Goal: Task Accomplishment & Management: Manage account settings

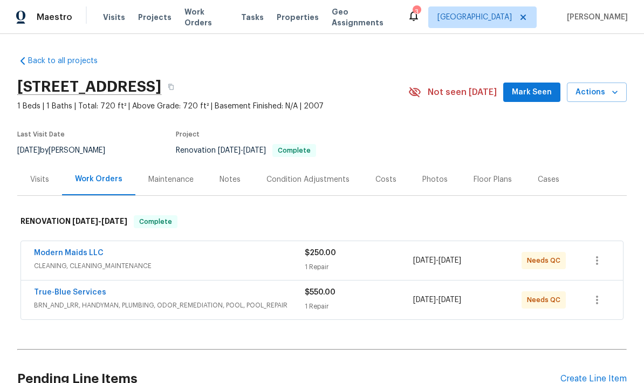
click at [81, 293] on link "True-Blue Services" at bounding box center [70, 292] width 72 height 8
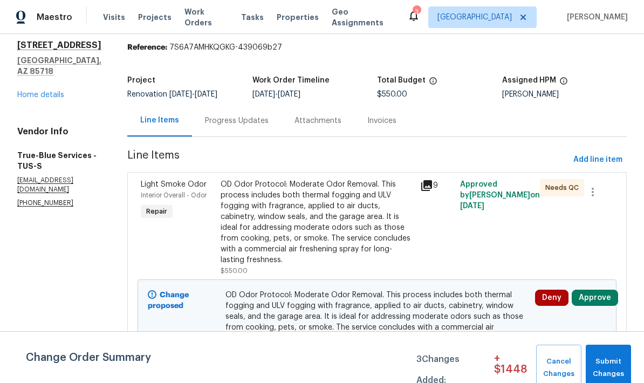
scroll to position [35, 0]
click at [597, 301] on button "Approve" at bounding box center [595, 298] width 46 height 16
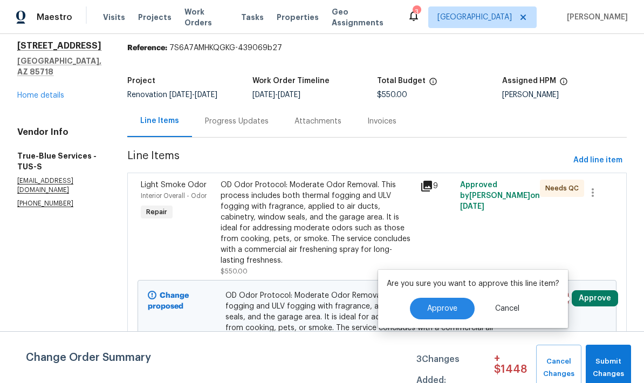
click at [436, 307] on span "Approve" at bounding box center [442, 309] width 30 height 8
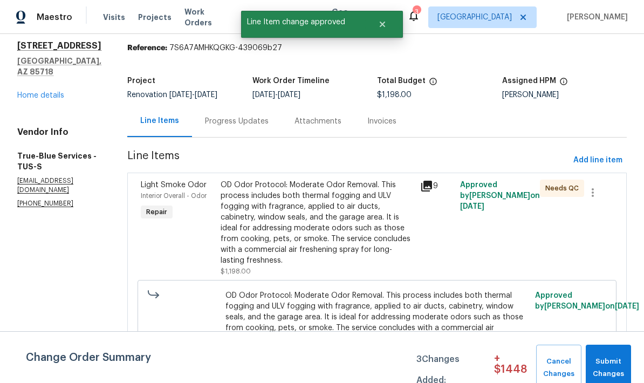
scroll to position [43, 0]
click at [617, 368] on span "Submit Changes" at bounding box center [608, 367] width 35 height 25
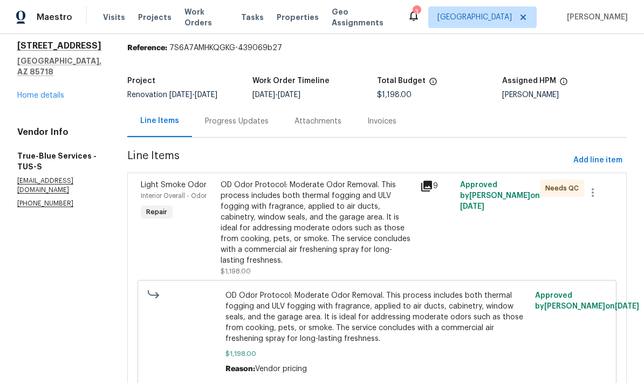
click at [47, 92] on link "Home details" at bounding box center [40, 96] width 47 height 8
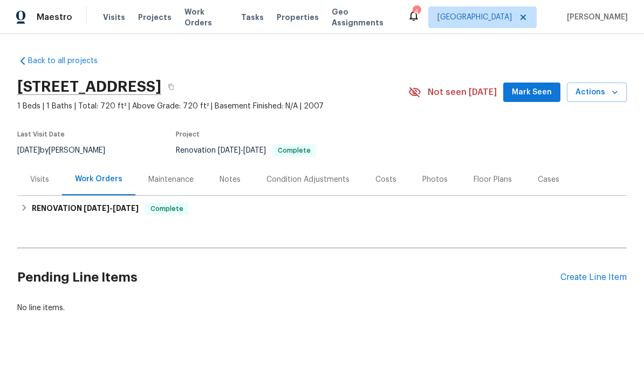
click at [431, 177] on div "Photos" at bounding box center [434, 179] width 25 height 11
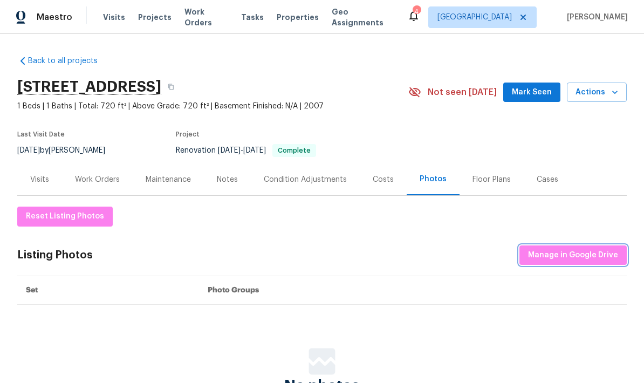
click at [590, 263] on button "Manage in Google Drive" at bounding box center [572, 255] width 107 height 20
click at [176, 173] on div "Maintenance" at bounding box center [168, 179] width 71 height 32
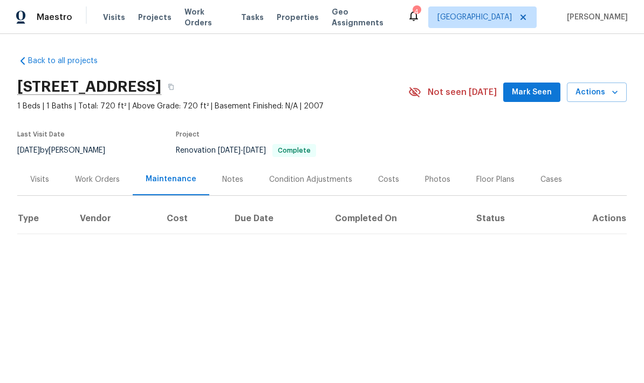
click at [436, 181] on div "Photos" at bounding box center [437, 179] width 25 height 11
